Goal: Task Accomplishment & Management: Complete application form

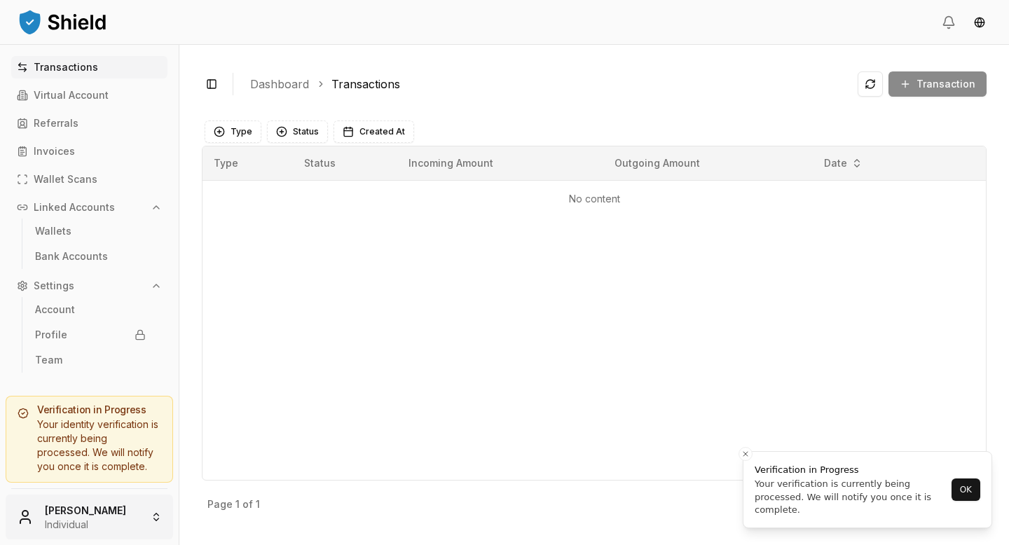
click at [156, 518] on html "Transactions Virtual Account Referrals Invoices Wallet Scans Linked Accounts Wa…" at bounding box center [504, 272] width 1009 height 545
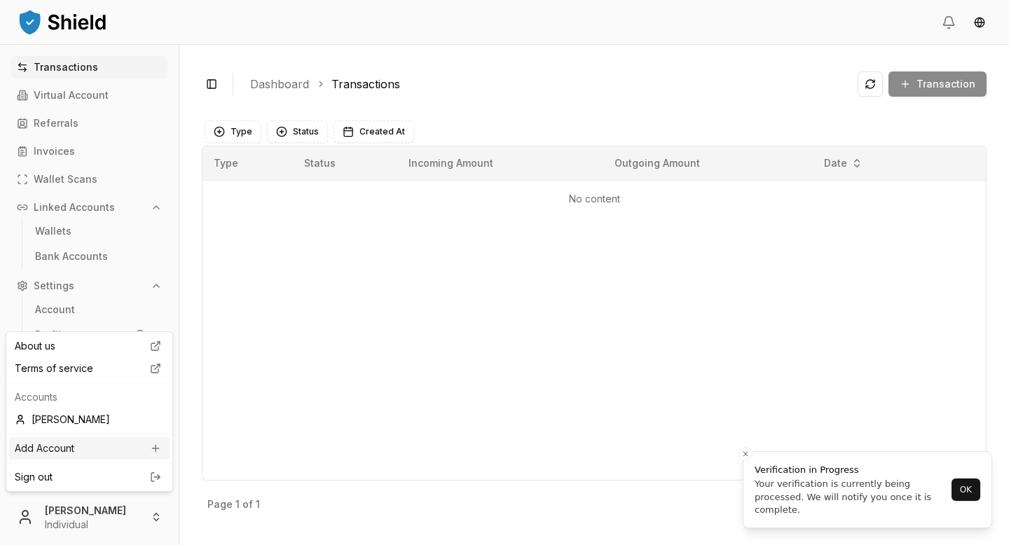
click at [121, 450] on div "Add Account" at bounding box center [89, 448] width 160 height 22
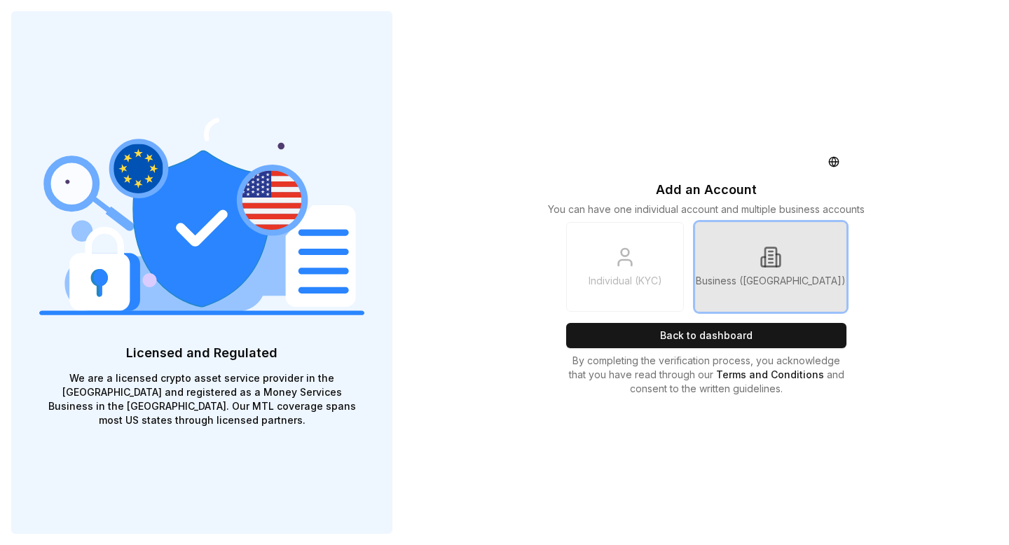
click at [779, 268] on link "Business ([GEOGRAPHIC_DATA])" at bounding box center [770, 267] width 151 height 90
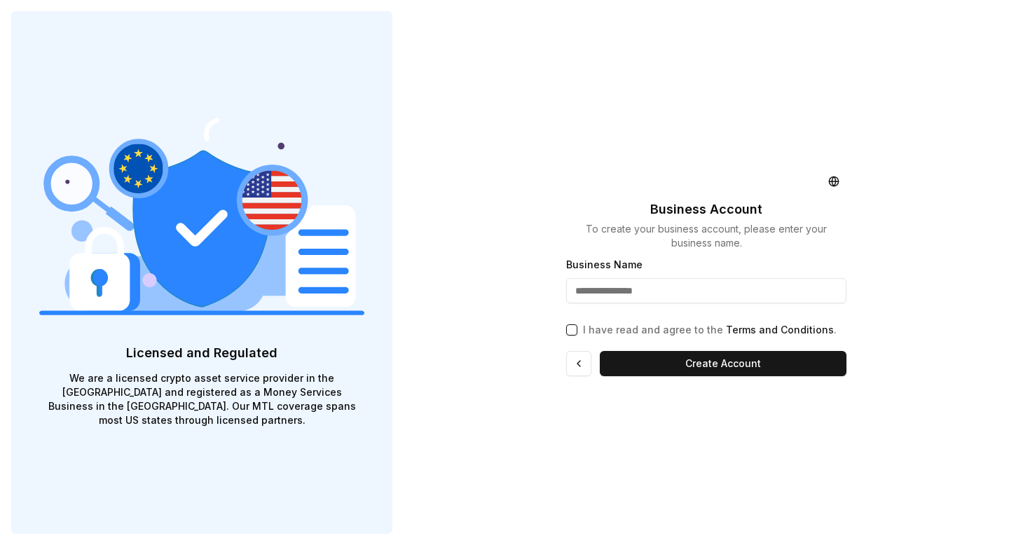
click at [593, 292] on input "Business Name" at bounding box center [706, 290] width 280 height 25
type input "**********"
click at [570, 327] on button "I have read and agree to the Terms and Conditions ." at bounding box center [571, 329] width 11 height 11
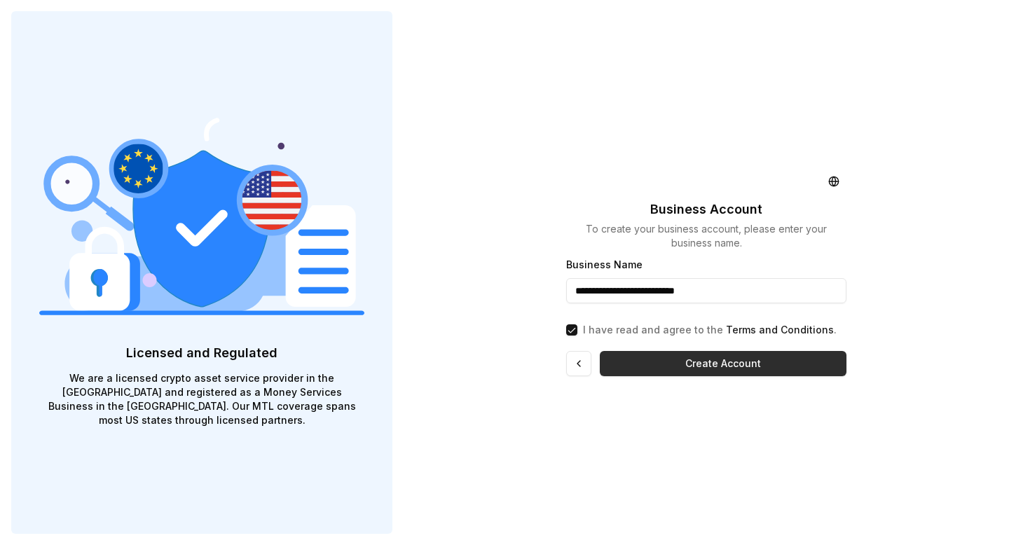
click at [702, 367] on button "Create Account" at bounding box center [723, 363] width 247 height 25
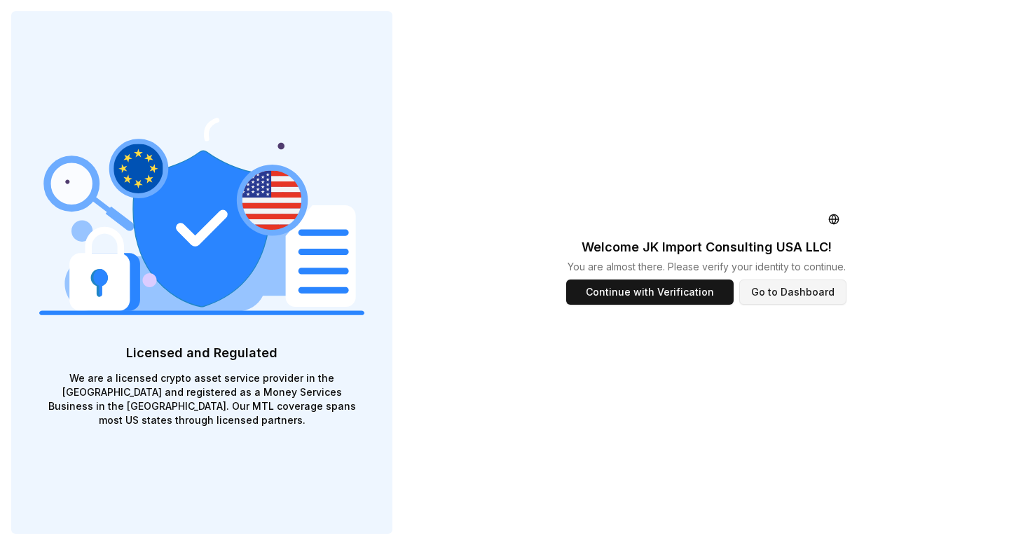
click at [811, 294] on button "Go to Dashboard" at bounding box center [792, 292] width 107 height 25
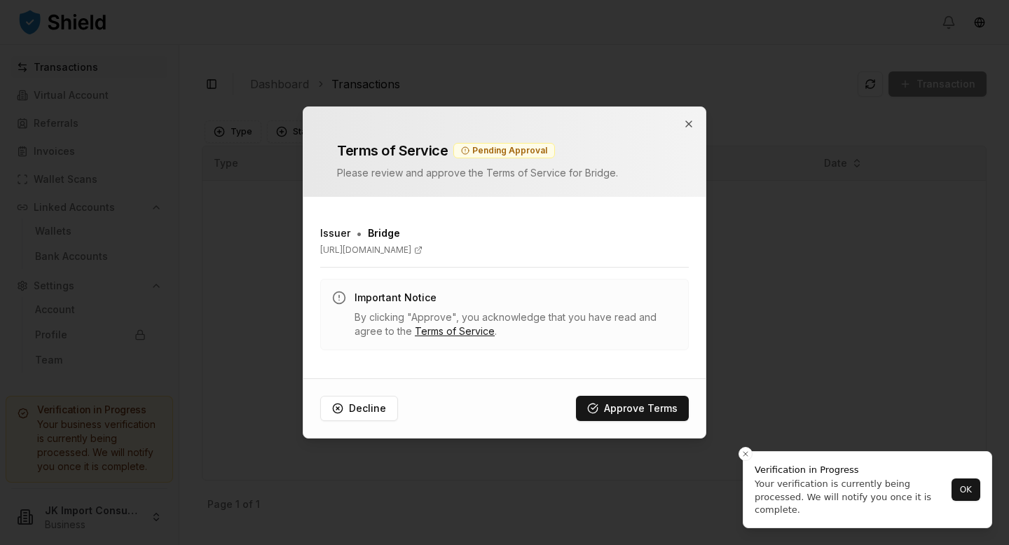
click at [973, 493] on div at bounding box center [504, 272] width 1009 height 545
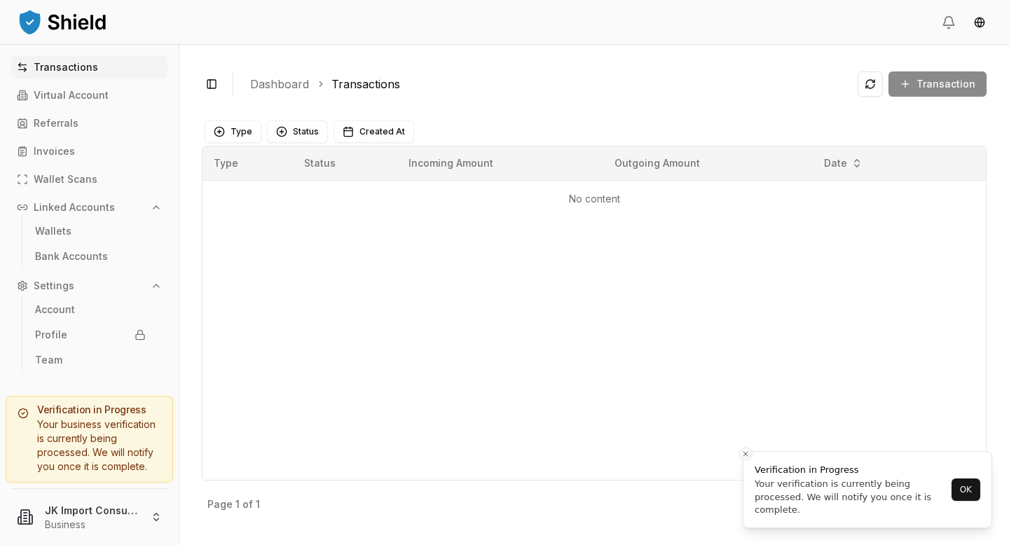
click at [743, 450] on icon "Close toast" at bounding box center [745, 454] width 8 height 8
